Goal: Information Seeking & Learning: Check status

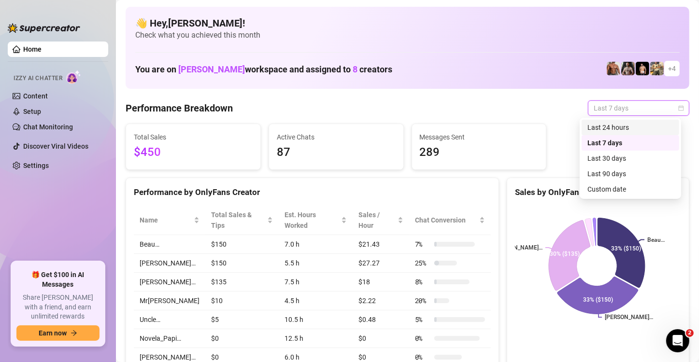
click at [592, 128] on div "Last 24 hours" at bounding box center [631, 127] width 86 height 11
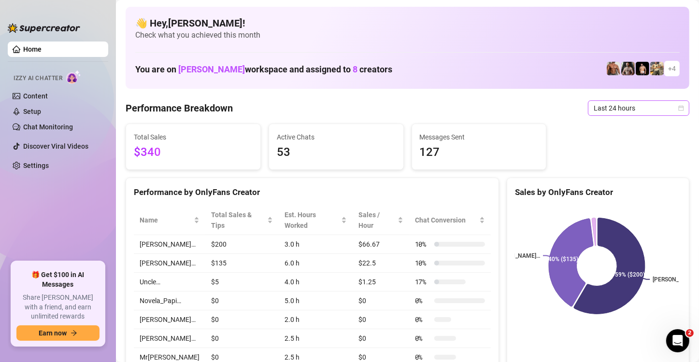
click at [594, 106] on span "Last 24 hours" at bounding box center [639, 108] width 90 height 14
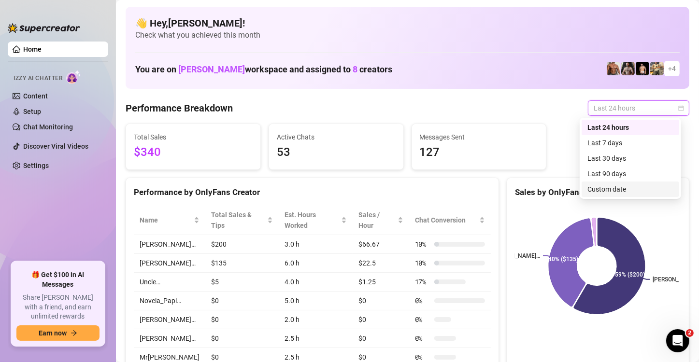
click at [602, 191] on div "Custom date" at bounding box center [631, 189] width 86 height 11
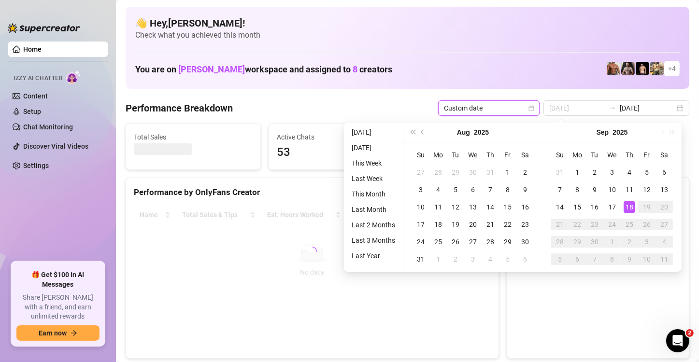
click at [632, 207] on div "18" at bounding box center [630, 208] width 12 height 12
type input "[DATE]"
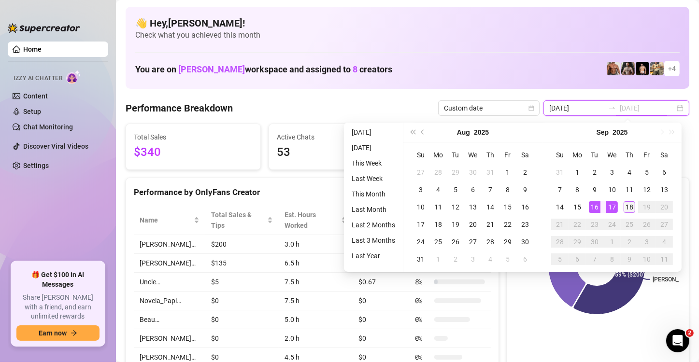
type input "[DATE]"
click at [628, 206] on div "18" at bounding box center [630, 208] width 12 height 12
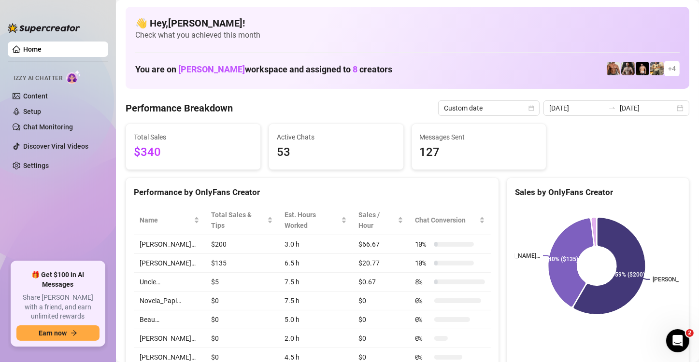
click at [630, 149] on div "Total Sales $340 Active Chats 53 Messages Sent 127" at bounding box center [408, 147] width 572 height 46
click at [581, 108] on input "[DATE]" at bounding box center [576, 108] width 55 height 11
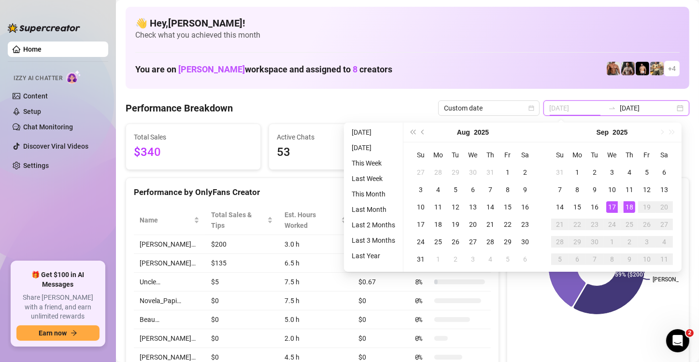
type input "[DATE]"
click at [614, 208] on div "17" at bounding box center [612, 208] width 12 height 12
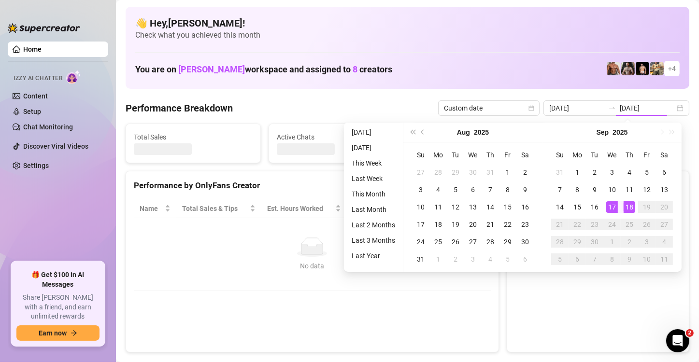
type input "[DATE]"
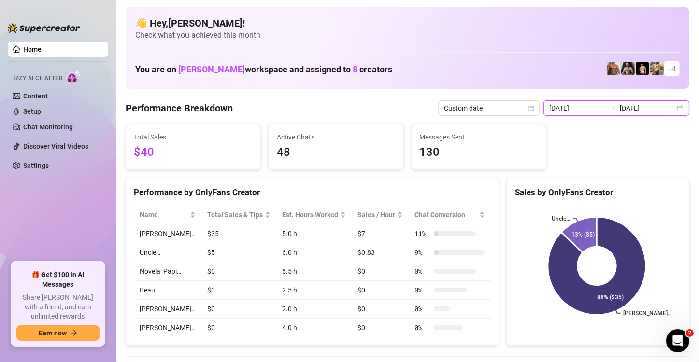
click at [635, 110] on input "[DATE]" at bounding box center [647, 108] width 55 height 11
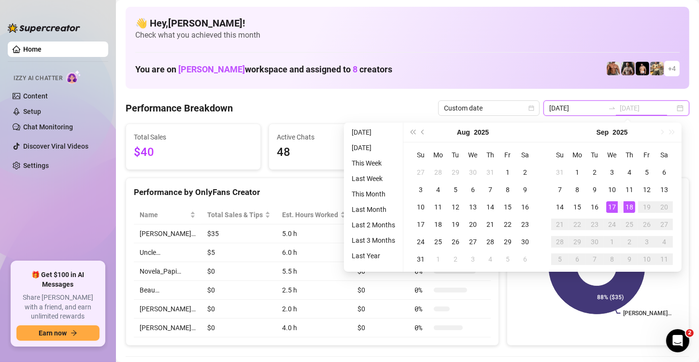
type input "[DATE]"
click at [630, 205] on div "18" at bounding box center [630, 208] width 12 height 12
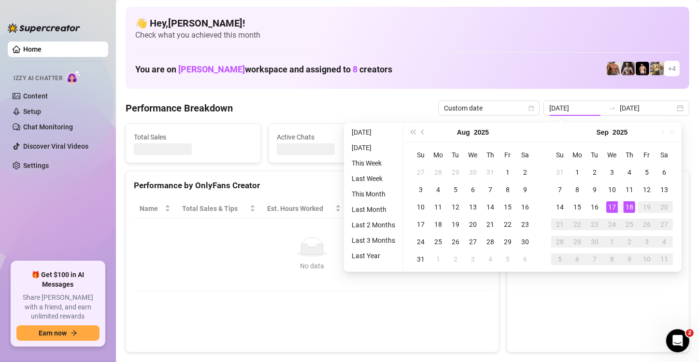
type input "[DATE]"
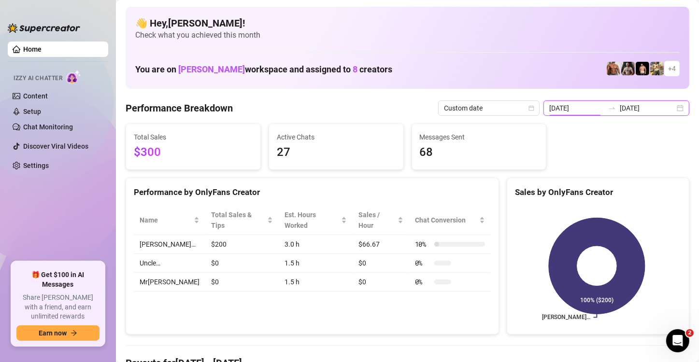
click at [590, 110] on input "[DATE]" at bounding box center [576, 108] width 55 height 11
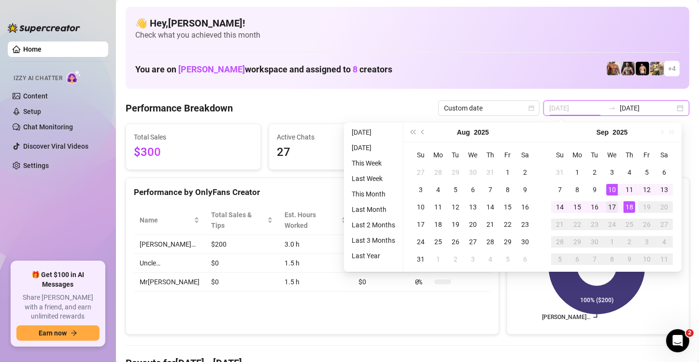
type input "[DATE]"
click at [616, 207] on div "17" at bounding box center [612, 208] width 12 height 12
click at [628, 207] on div "18" at bounding box center [630, 208] width 12 height 12
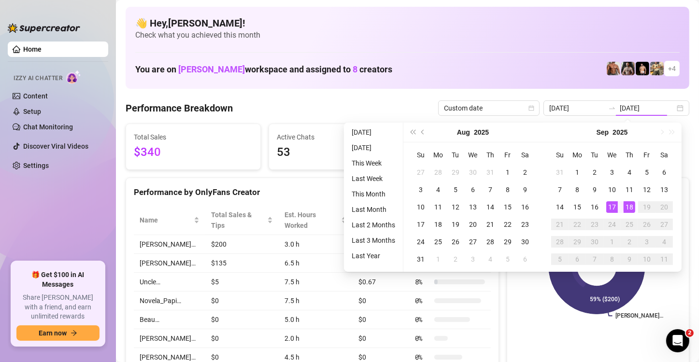
type input "[DATE]"
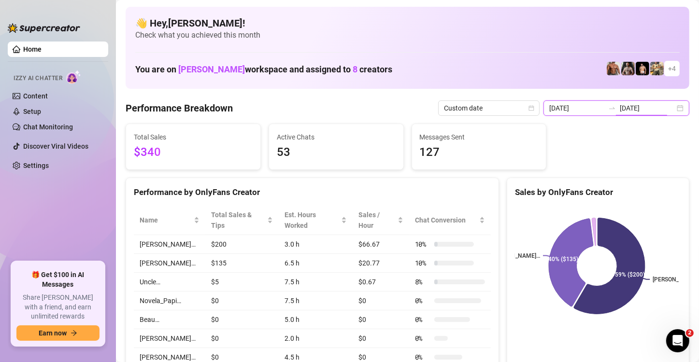
click at [628, 110] on input "[DATE]" at bounding box center [647, 108] width 55 height 11
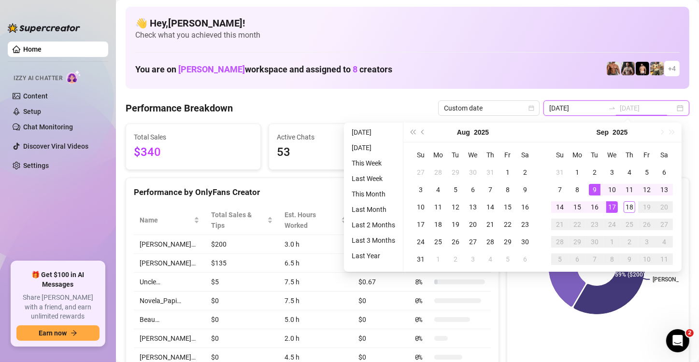
type input "[DATE]"
click at [632, 207] on div "18" at bounding box center [630, 208] width 12 height 12
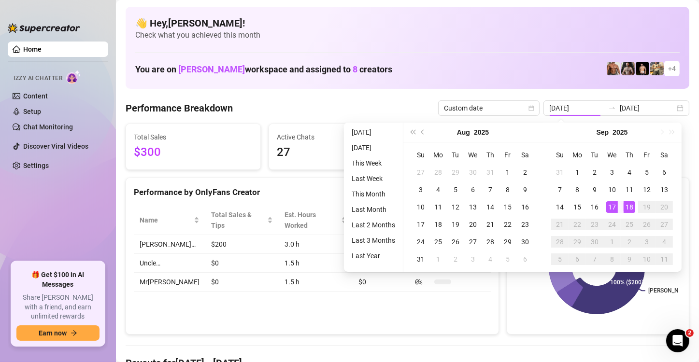
type input "[DATE]"
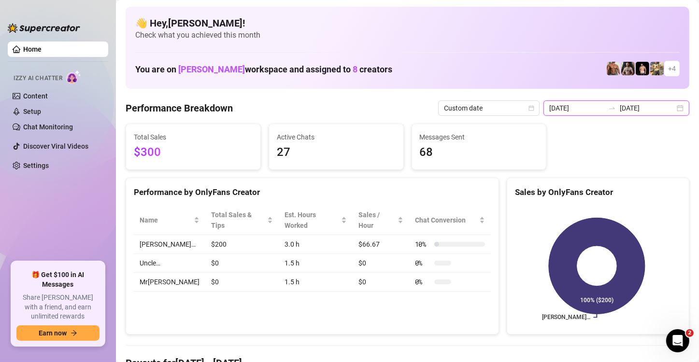
click at [592, 111] on input "[DATE]" at bounding box center [576, 108] width 55 height 11
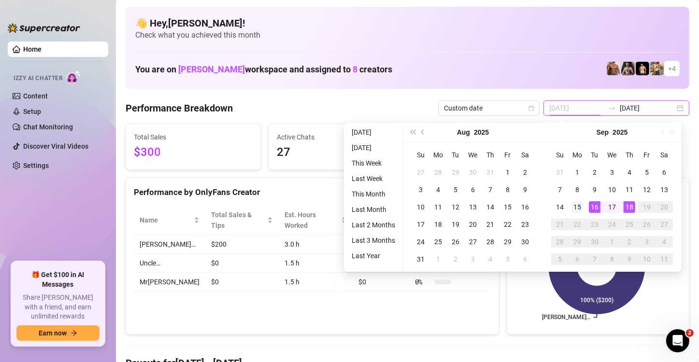
type input "[DATE]"
click at [576, 206] on div "15" at bounding box center [578, 208] width 12 height 12
type input "[DATE]"
click at [630, 210] on div "18" at bounding box center [630, 208] width 12 height 12
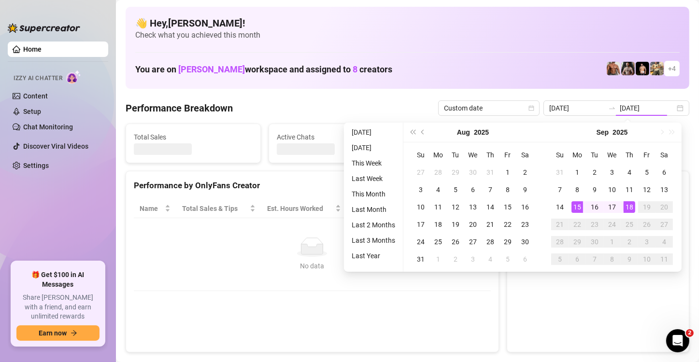
type input "[DATE]"
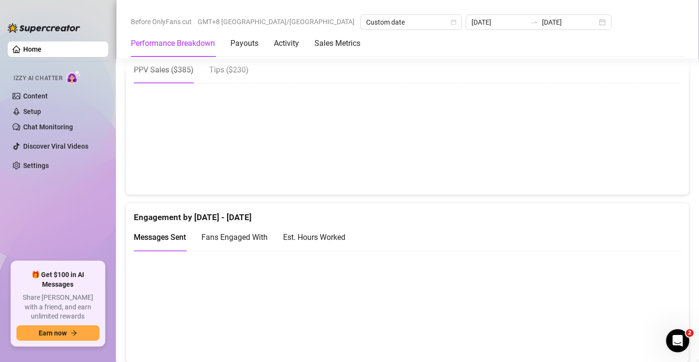
scroll to position [483, 0]
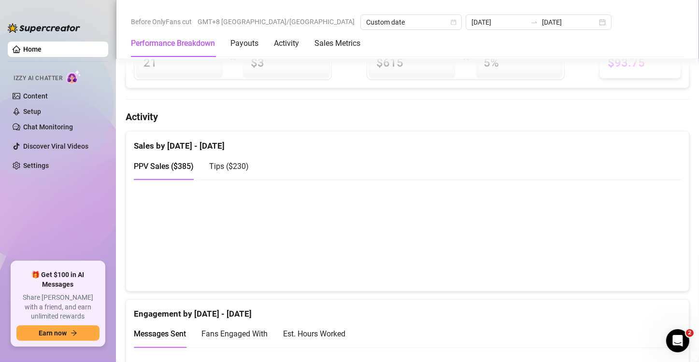
click at [231, 162] on span "Tips ( $230 )" at bounding box center [229, 166] width 40 height 9
click at [173, 162] on span "PPV Sales ( $385 )" at bounding box center [164, 166] width 60 height 9
click at [236, 162] on span "Tips ( $230 )" at bounding box center [229, 166] width 40 height 9
click at [170, 153] on div "PPV Sales ( $385 )" at bounding box center [164, 167] width 60 height 28
click at [237, 162] on span "Tips ( $230 )" at bounding box center [229, 166] width 40 height 9
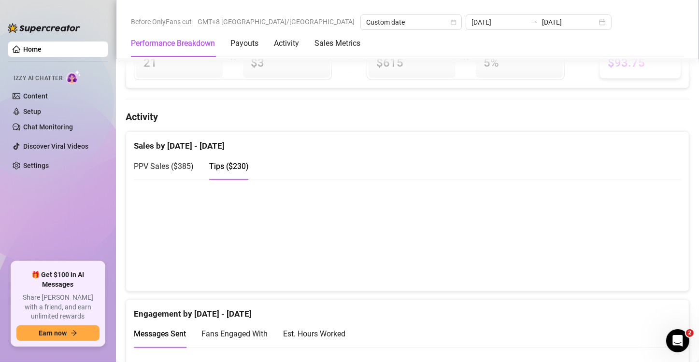
click at [169, 160] on div "PPV Sales ( $385 )" at bounding box center [164, 166] width 60 height 12
click at [642, 213] on canvas at bounding box center [404, 235] width 540 height 97
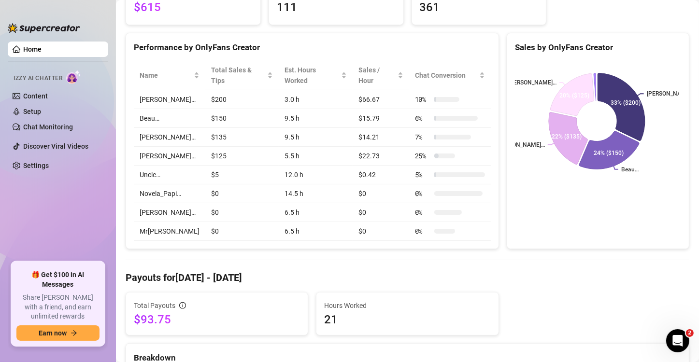
scroll to position [0, 0]
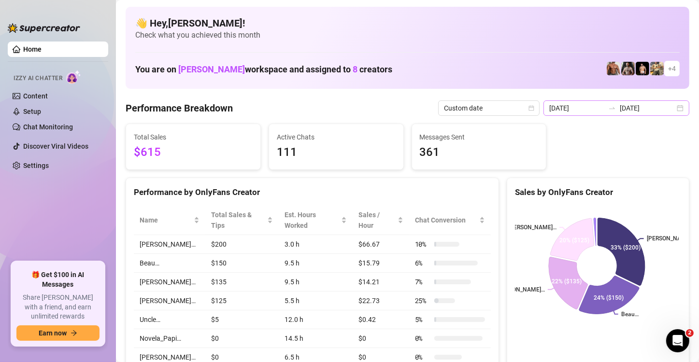
click at [609, 108] on icon "swap-right" at bounding box center [612, 108] width 6 height 2
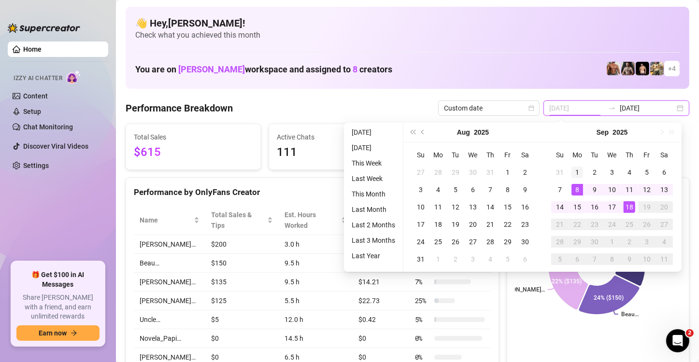
type input "[DATE]"
click at [575, 171] on div "1" at bounding box center [578, 173] width 12 height 12
type input "[DATE]"
click at [628, 207] on div "18" at bounding box center [630, 208] width 12 height 12
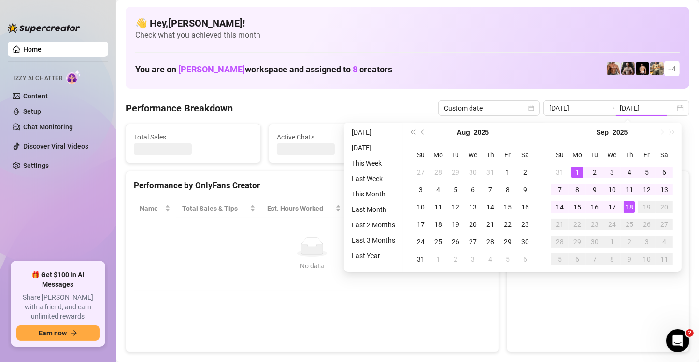
type input "[DATE]"
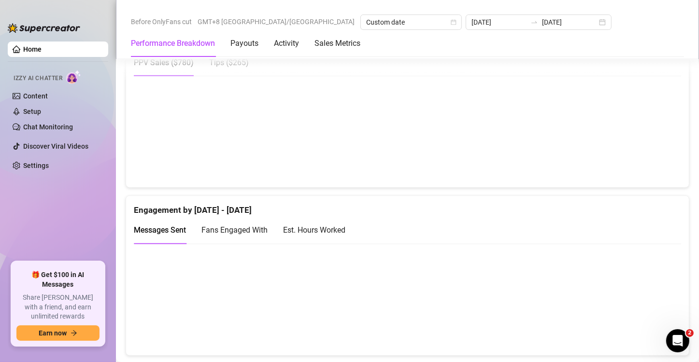
scroll to position [532, 0]
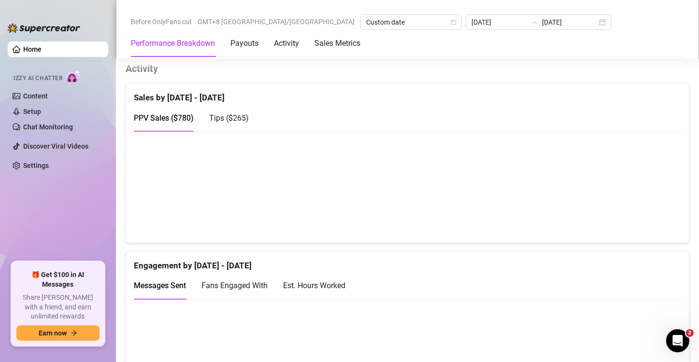
click at [247, 114] on span "Tips ( $265 )" at bounding box center [229, 118] width 40 height 9
click at [180, 114] on span "PPV Sales ( $780 )" at bounding box center [164, 118] width 60 height 9
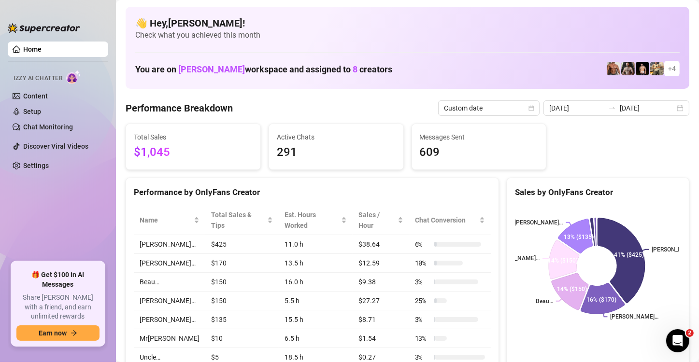
scroll to position [0, 0]
